Goal: Transaction & Acquisition: Subscribe to service/newsletter

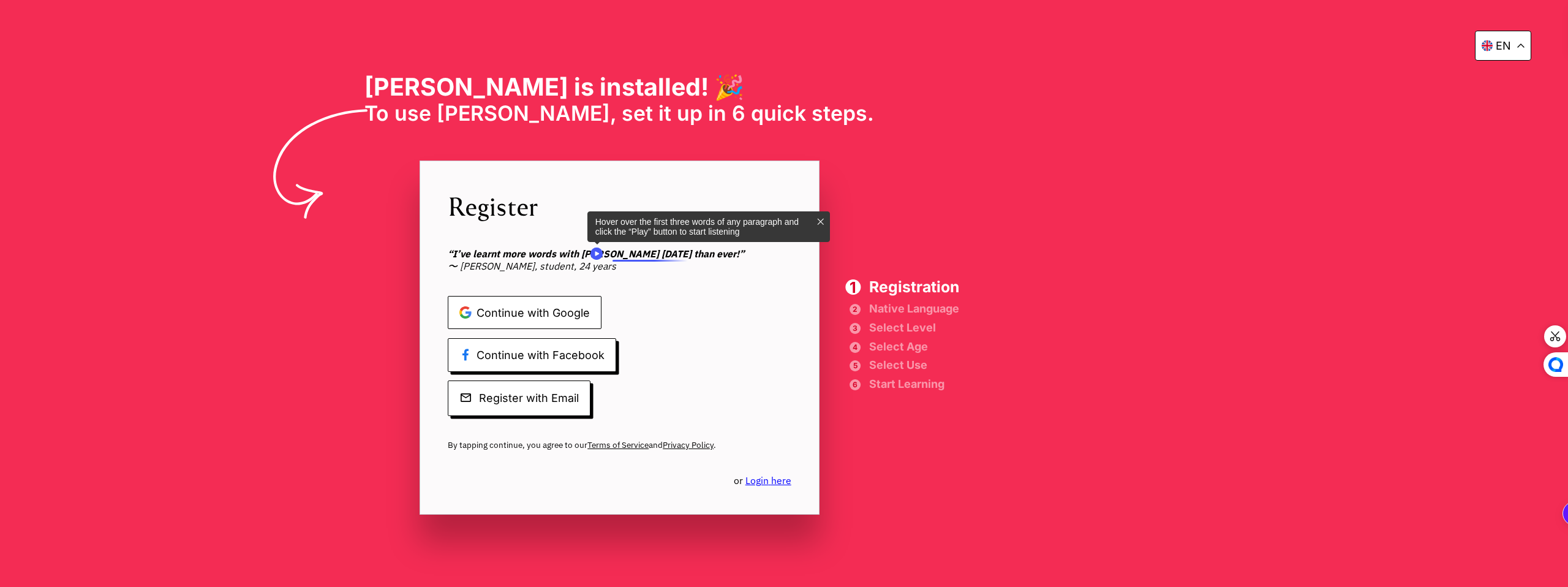
click at [602, 308] on span "Continue with Google" at bounding box center [524, 313] width 154 height 34
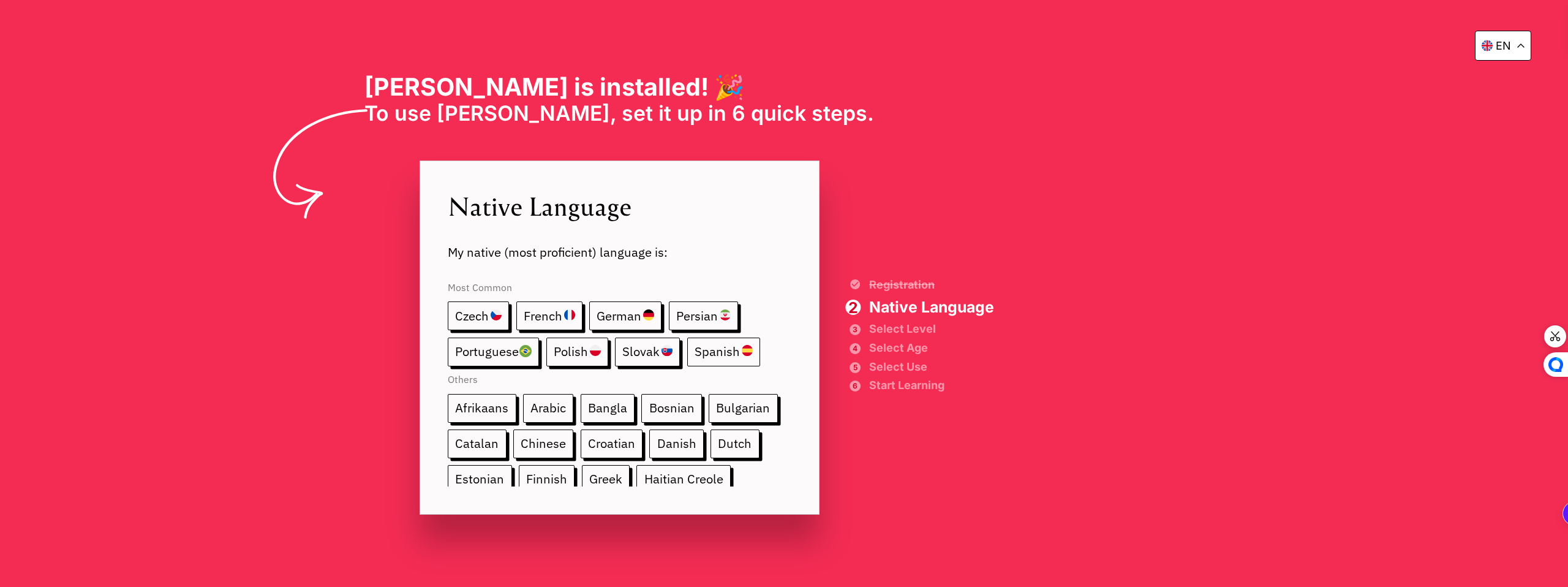
click at [760, 352] on span "Spanish" at bounding box center [723, 352] width 73 height 29
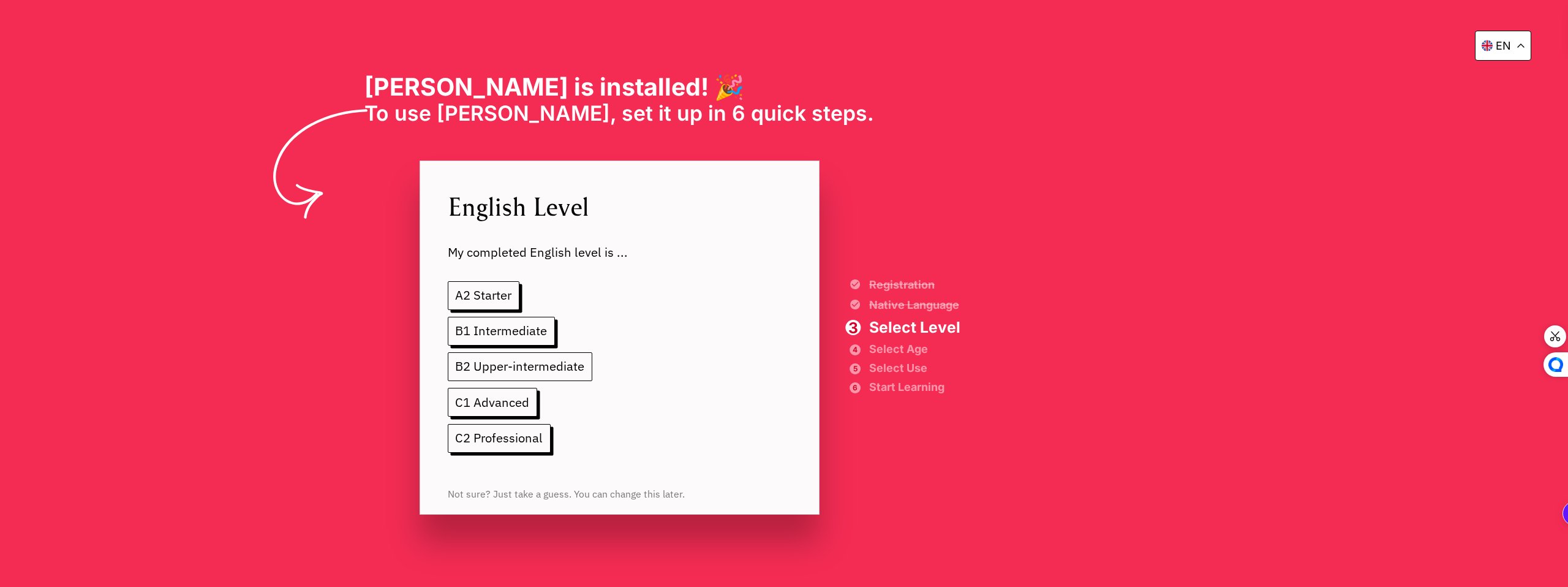
click at [592, 371] on span "B2 Upper-intermediate" at bounding box center [520, 367] width 145 height 29
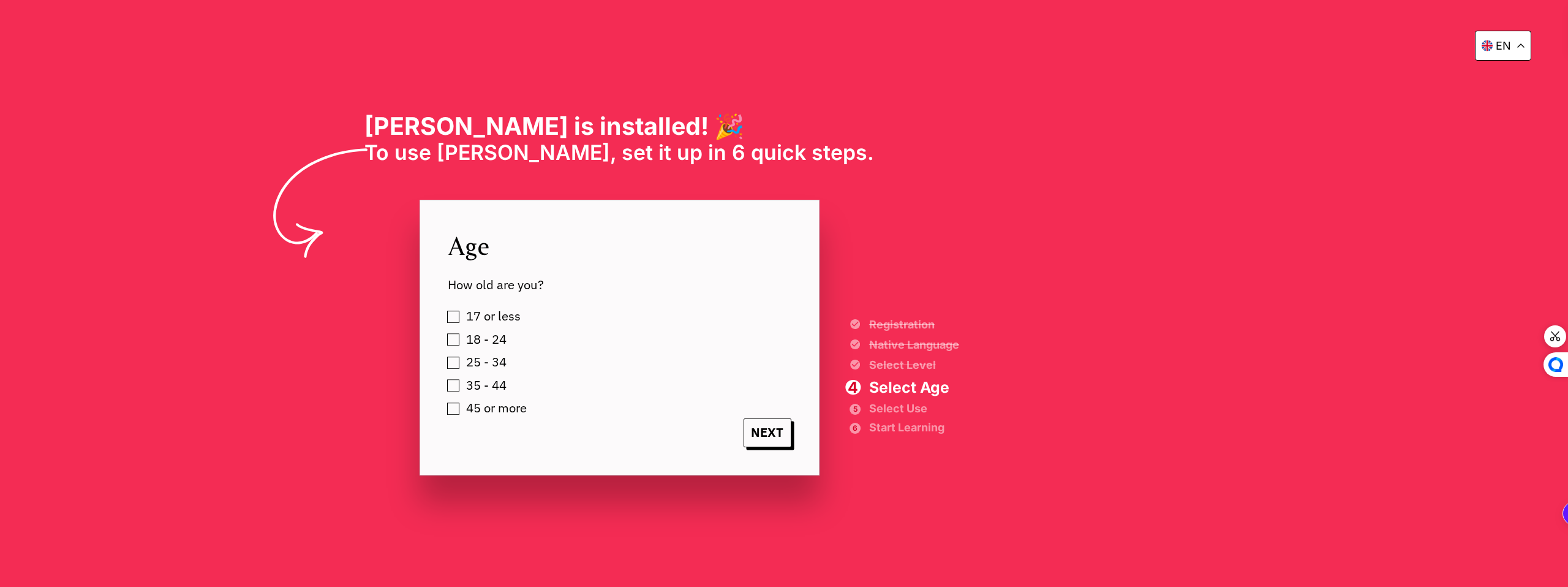
click at [507, 362] on label "25 - 34" at bounding box center [484, 362] width 45 height 20
click at [791, 440] on span "NEXT" at bounding box center [767, 433] width 48 height 29
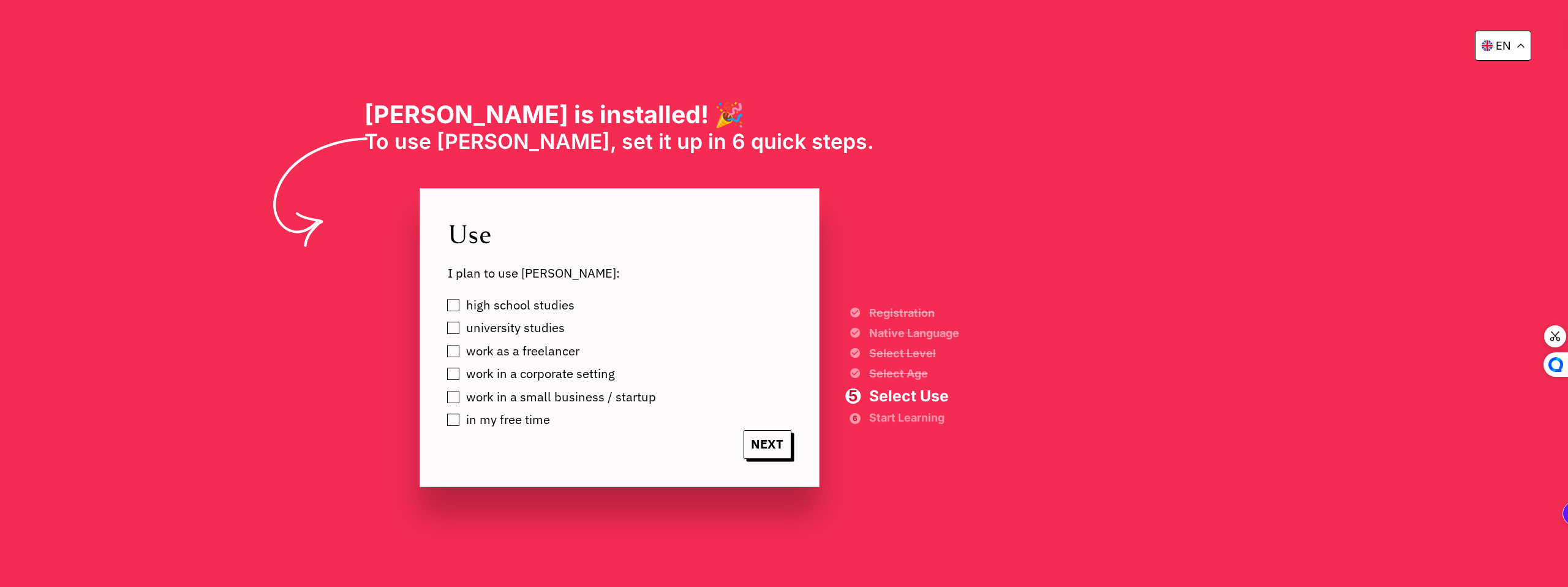
click at [565, 332] on label "university studies" at bounding box center [513, 328] width 103 height 20
click at [791, 448] on span "NEXT" at bounding box center [767, 445] width 48 height 29
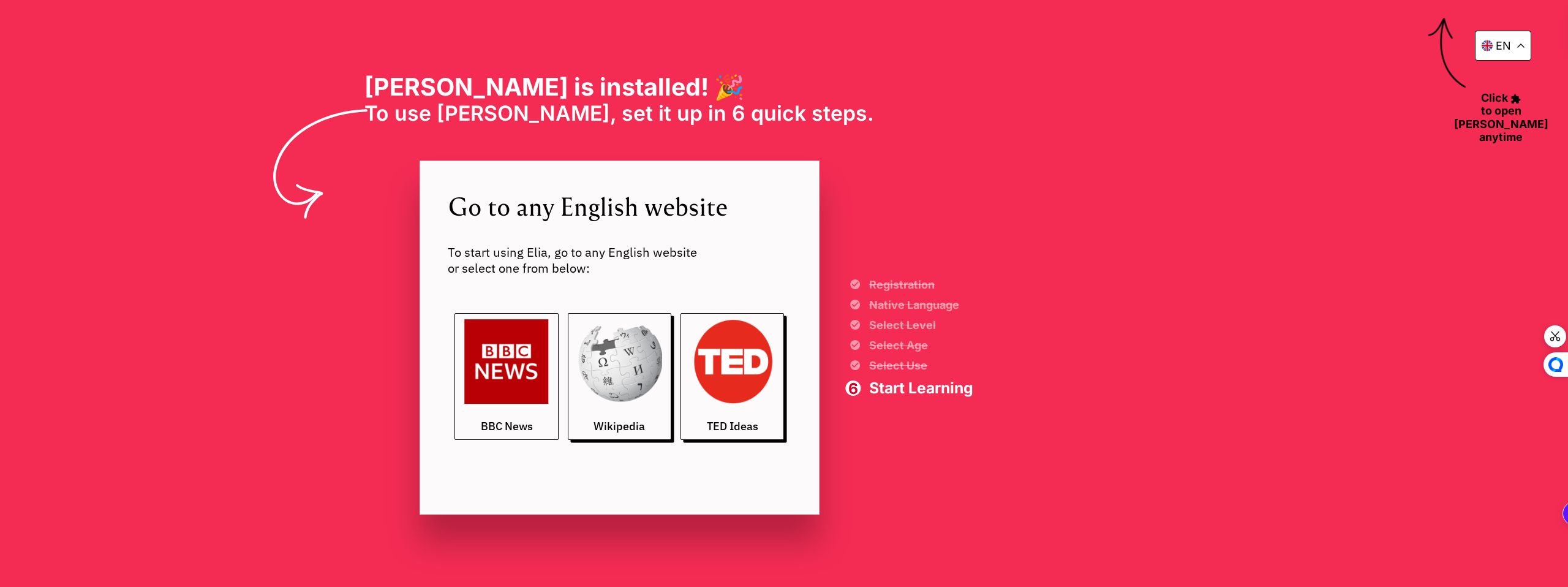
click at [559, 405] on link "BBC News" at bounding box center [506, 376] width 104 height 127
